Goal: Task Accomplishment & Management: Use online tool/utility

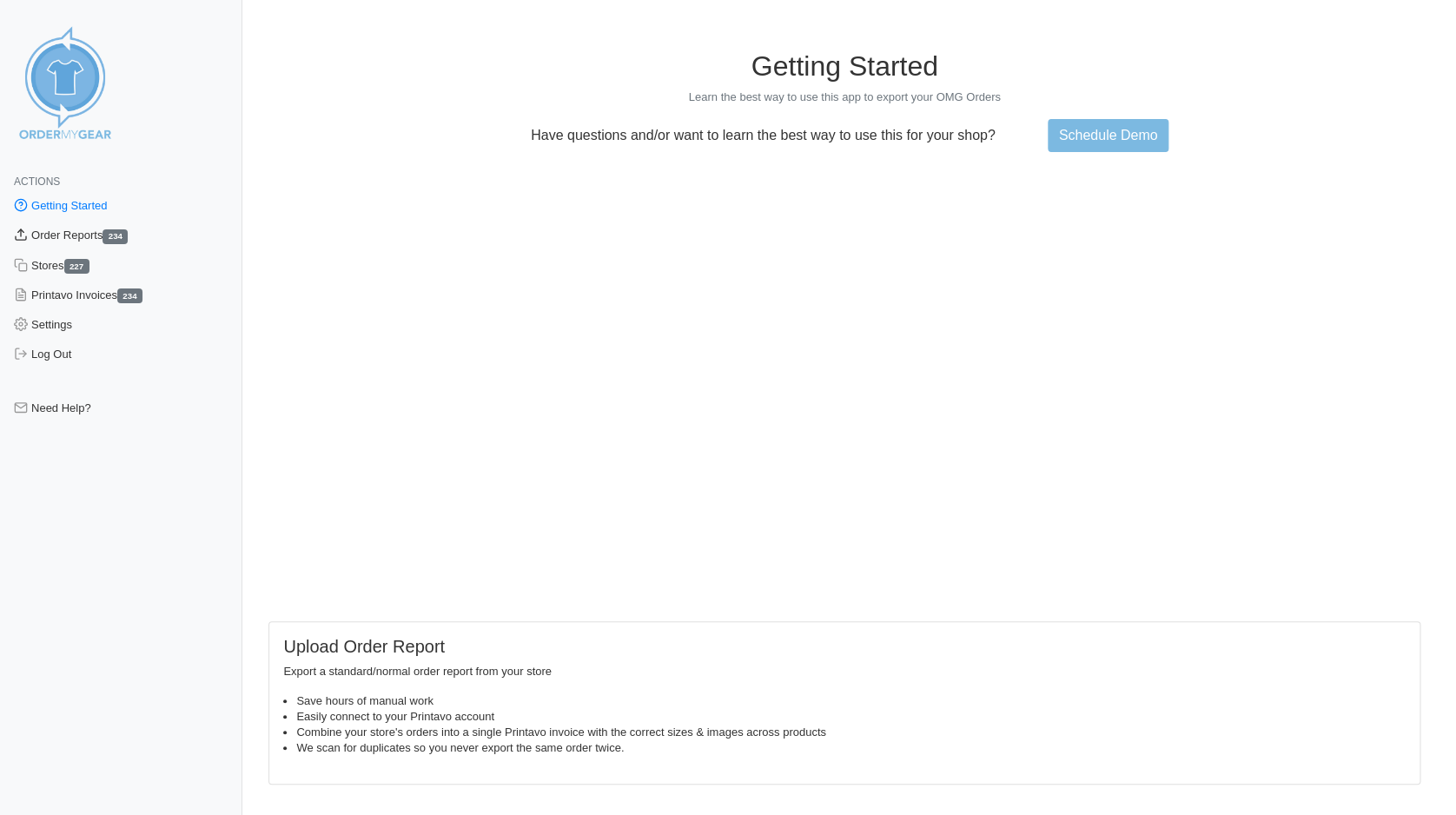
click at [58, 238] on link "Order Reports 234" at bounding box center [121, 236] width 242 height 29
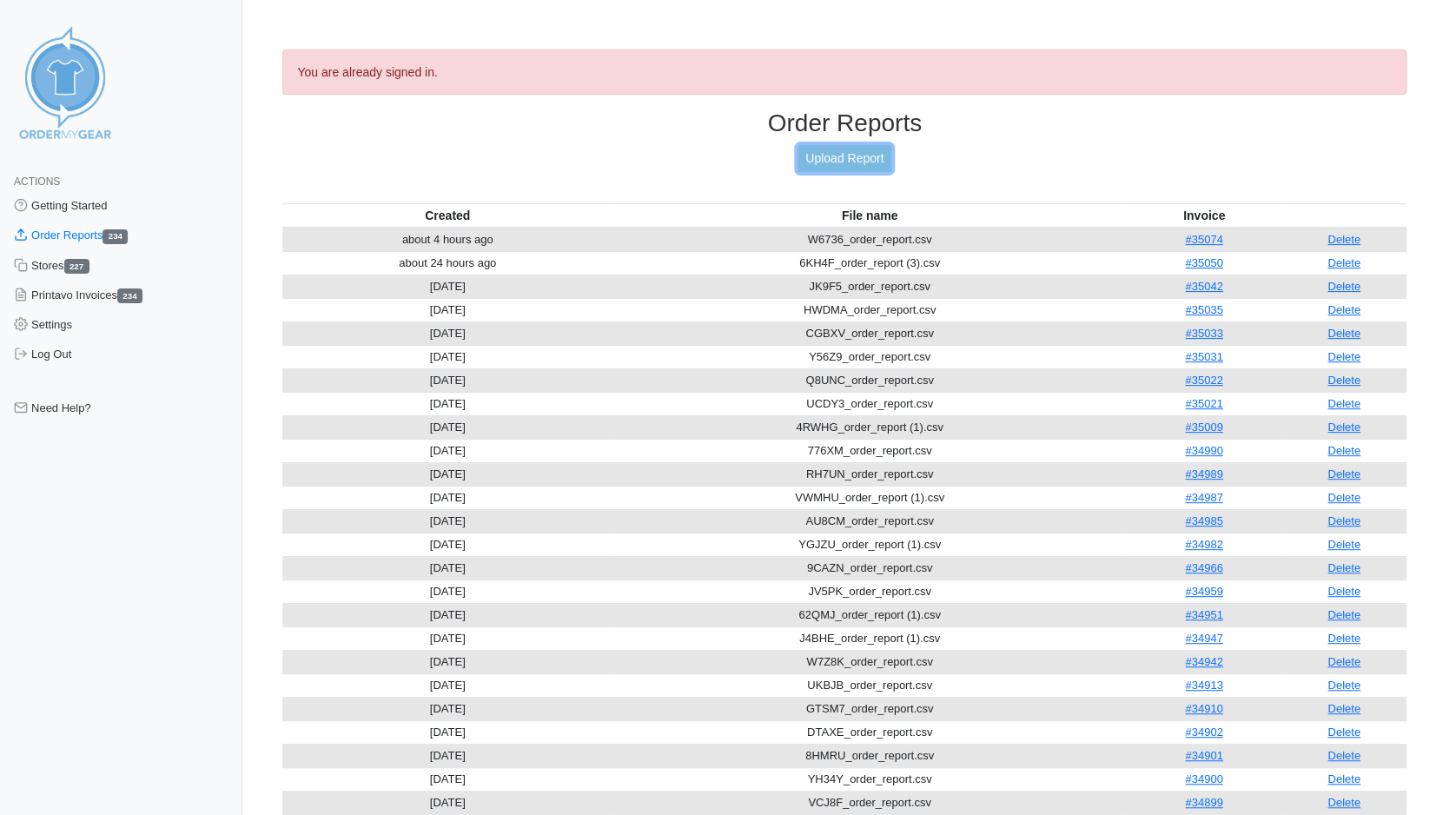
click at [850, 158] on link "Upload Report" at bounding box center [844, 158] width 94 height 27
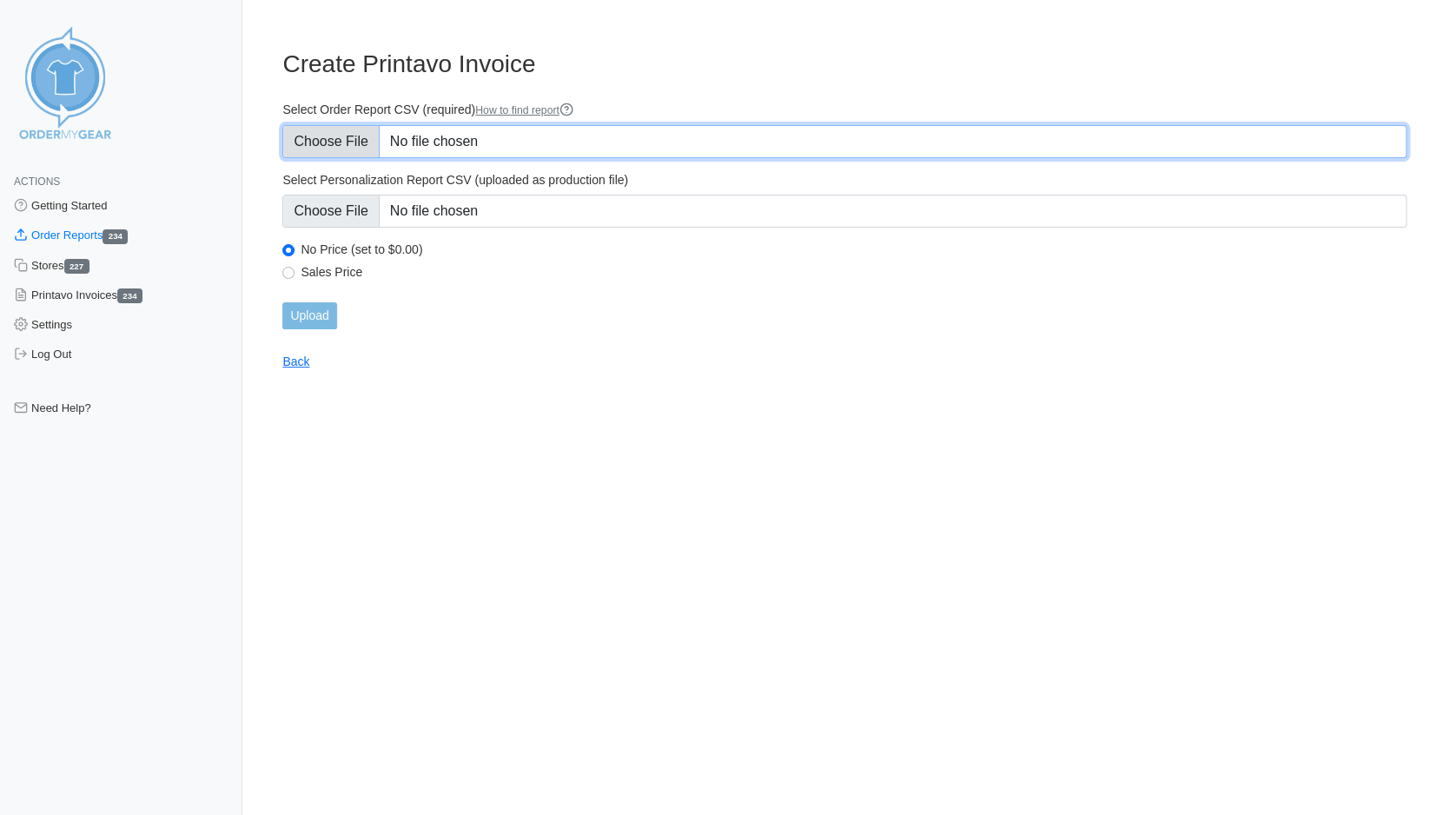
click at [351, 147] on input "Select Order Report CSV (required) How to find report" at bounding box center [844, 141] width 1124 height 33
type input "C:\fakepath\GB7HZ_order_report.csv"
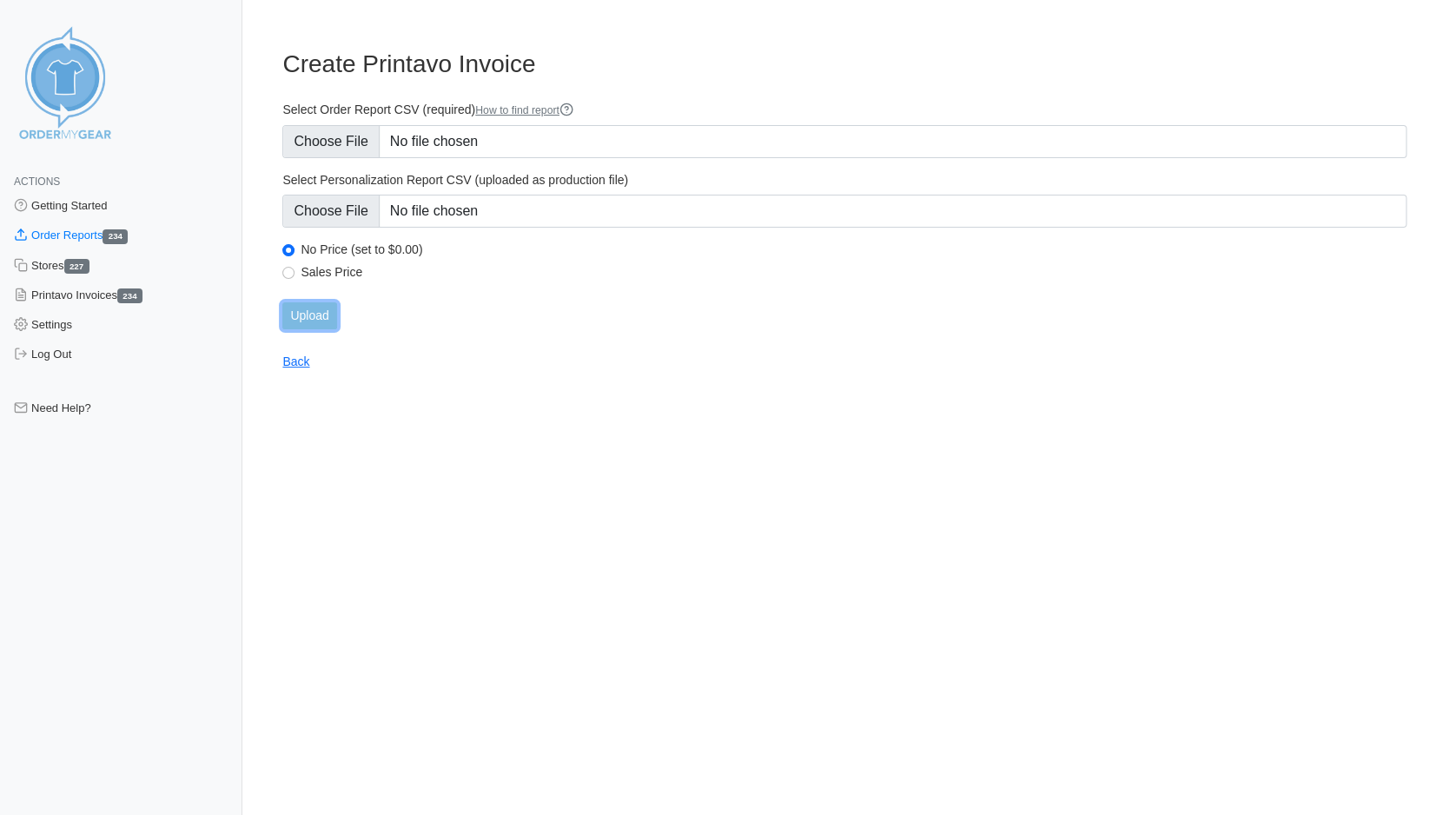
click at [312, 313] on input "Upload" at bounding box center [309, 315] width 54 height 27
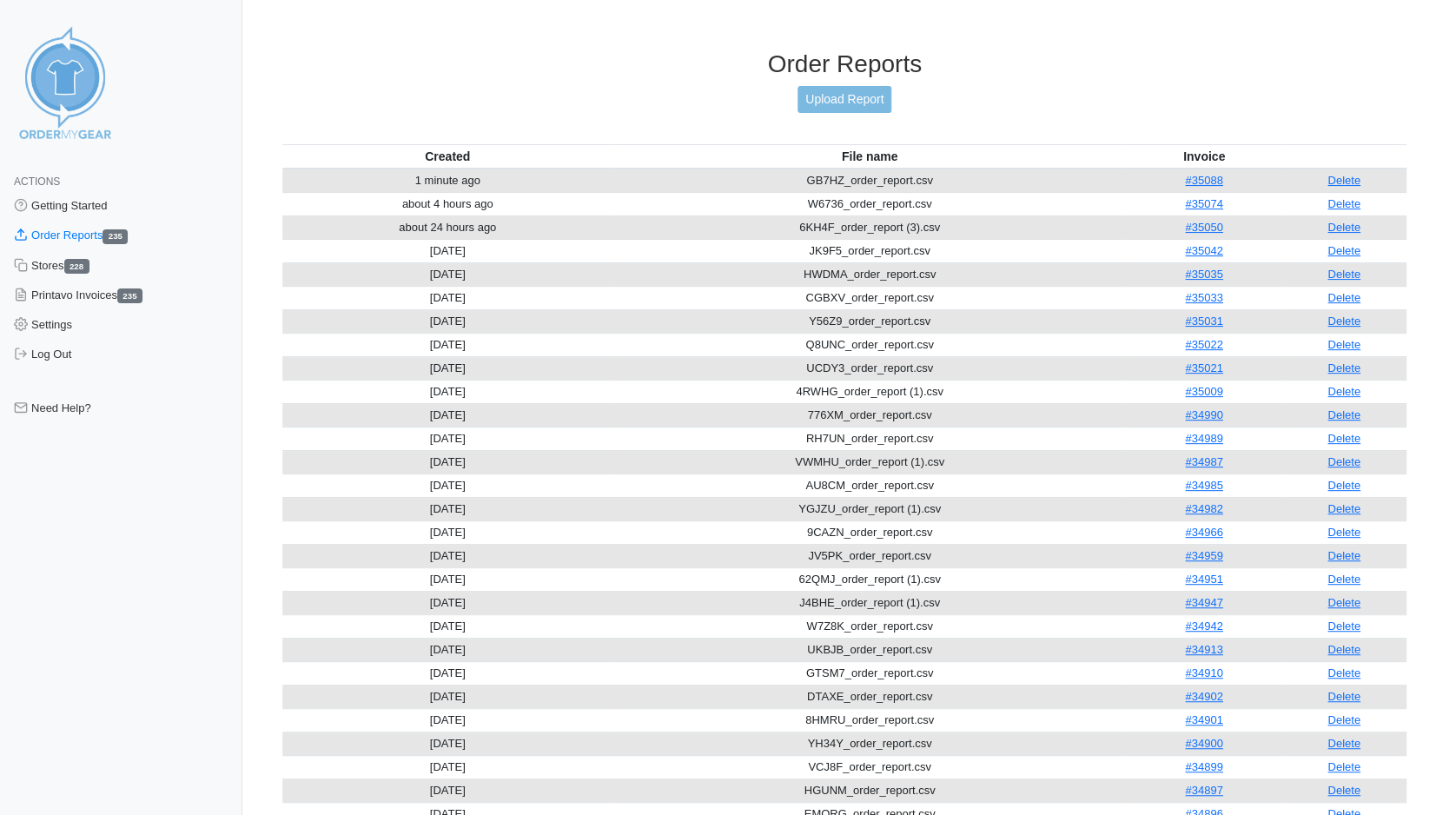
click at [1203, 174] on link "#35088" at bounding box center [1203, 181] width 38 height 13
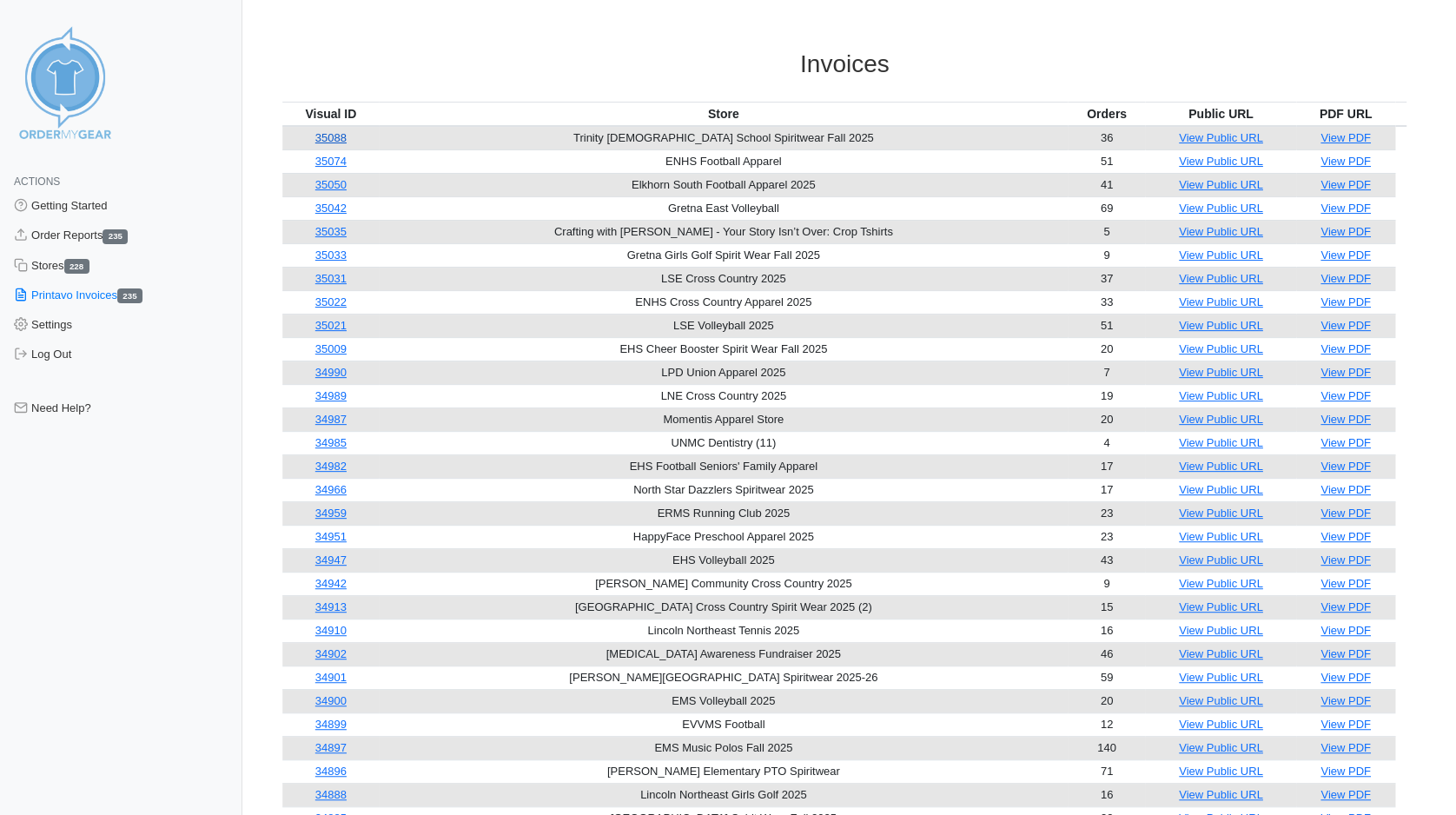
click at [336, 138] on link "35088" at bounding box center [331, 138] width 31 height 13
